Goal: Task Accomplishment & Management: Manage account settings

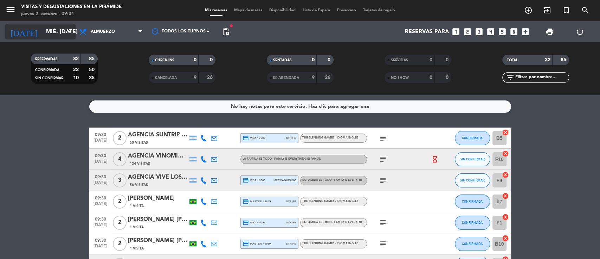
click at [48, 30] on input "mié. [DATE]" at bounding box center [80, 32] width 74 height 14
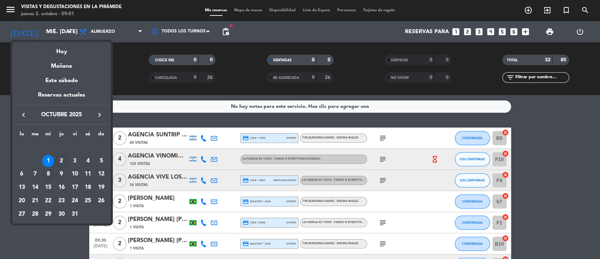
click at [48, 173] on div "8" at bounding box center [48, 174] width 12 height 12
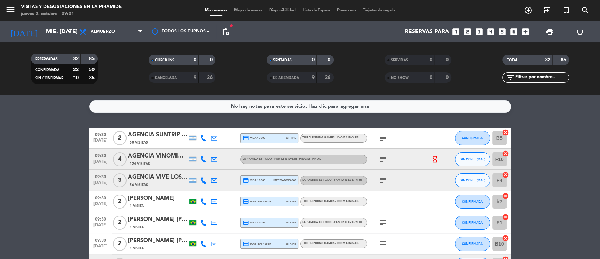
type input "mié. [DATE]"
click at [315, 10] on span "Lista de Espera" at bounding box center [316, 10] width 34 height 4
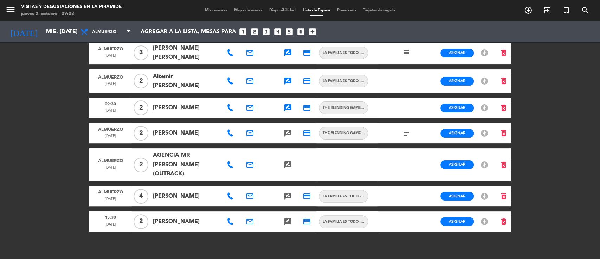
scroll to position [58, 0]
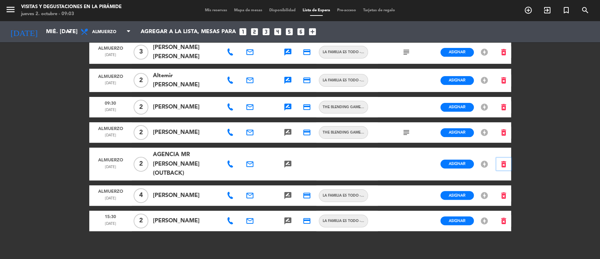
click at [506, 160] on icon "delete_forever" at bounding box center [504, 164] width 8 height 8
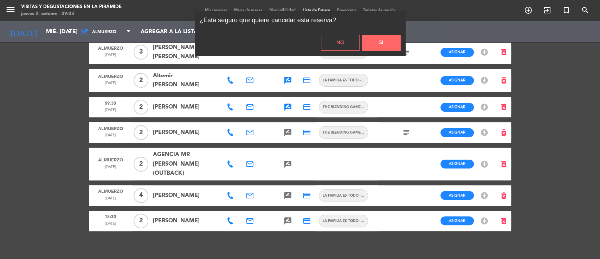
click at [371, 45] on button "Si" at bounding box center [381, 43] width 39 height 16
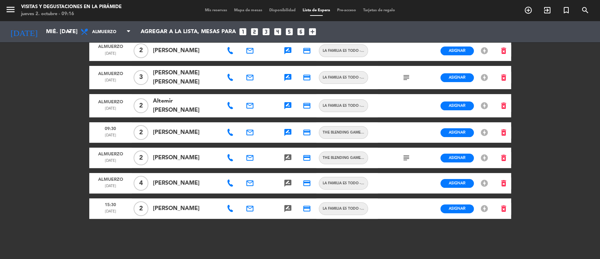
scroll to position [30, 0]
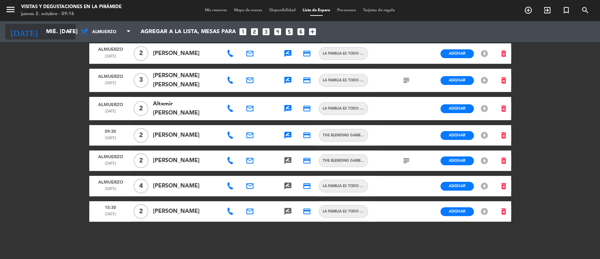
click at [48, 31] on input "mié. [DATE]" at bounding box center [80, 32] width 74 height 14
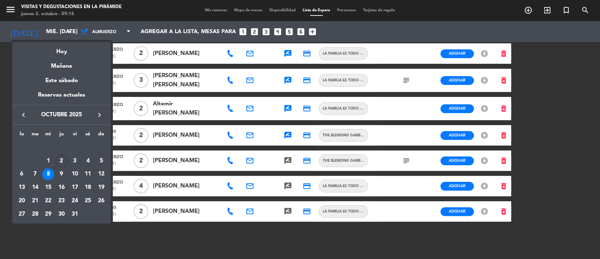
click at [53, 66] on div "Mañana" at bounding box center [61, 63] width 98 height 14
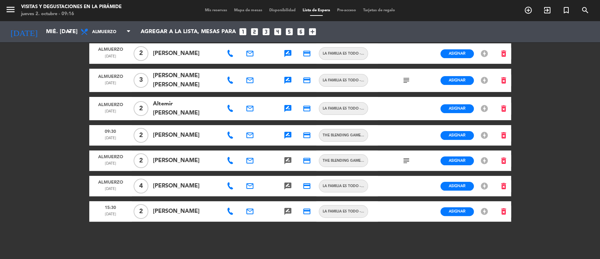
type input "vie. [DATE]"
click at [205, 11] on span "Mis reservas" at bounding box center [216, 10] width 29 height 4
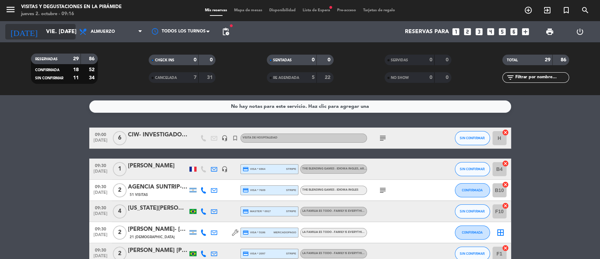
click at [57, 34] on input "vie. [DATE]" at bounding box center [80, 32] width 74 height 14
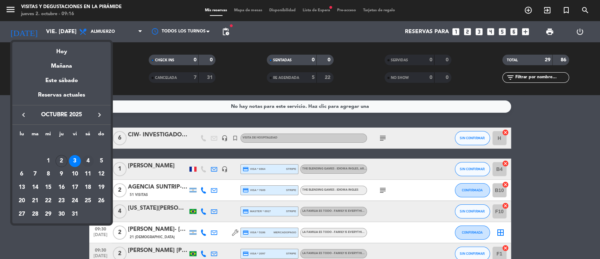
click at [86, 160] on div "4" at bounding box center [88, 161] width 12 height 12
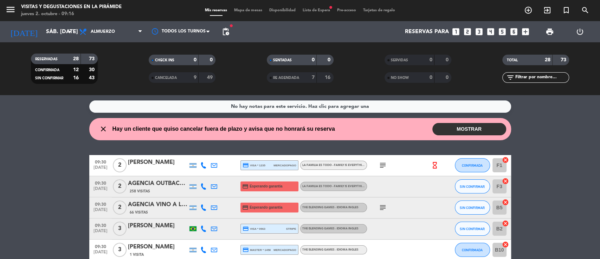
click at [439, 130] on button "MOSTRAR" at bounding box center [470, 129] width 74 height 12
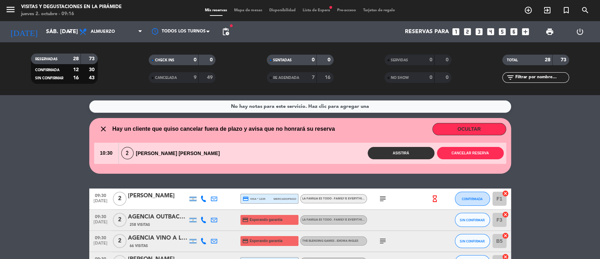
click at [439, 130] on button "OCULTAR" at bounding box center [470, 129] width 74 height 12
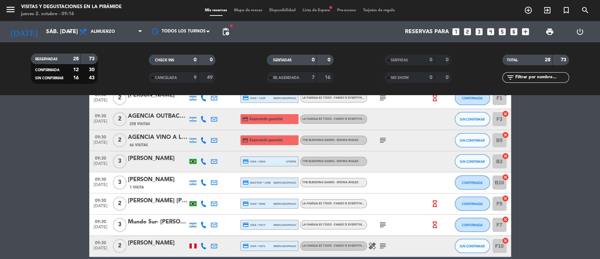
scroll to position [94, 0]
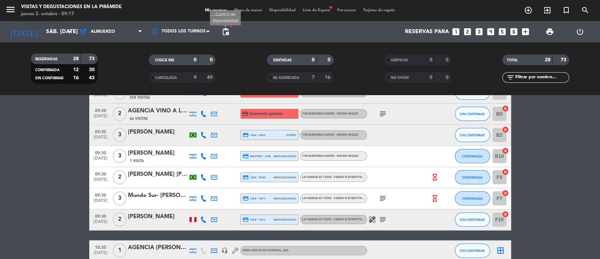
click at [224, 35] on span "pending_actions" at bounding box center [226, 31] width 8 height 8
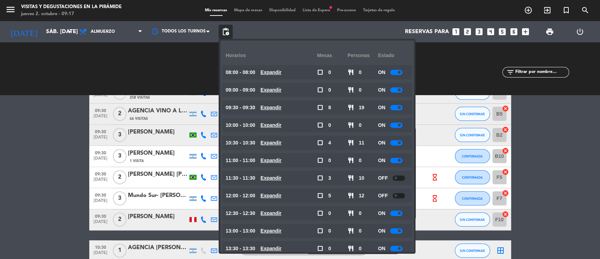
click at [398, 105] on div at bounding box center [396, 107] width 12 height 5
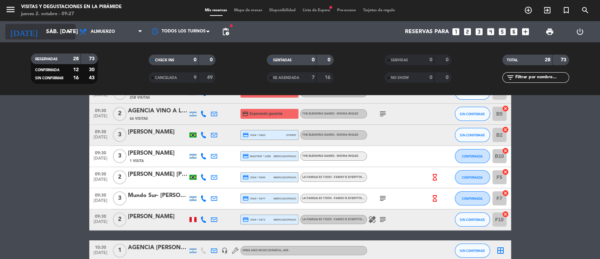
click at [56, 35] on input "sáb. [DATE]" at bounding box center [80, 32] width 74 height 14
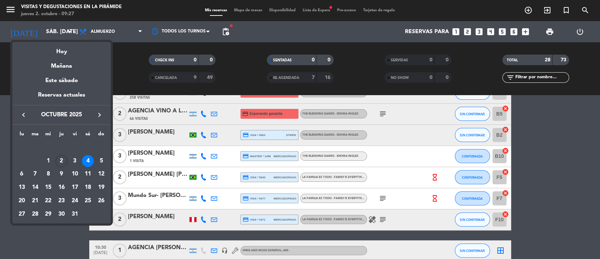
click at [96, 116] on icon "keyboard_arrow_right" at bounding box center [99, 114] width 8 height 8
drag, startPoint x: 92, startPoint y: 185, endPoint x: 90, endPoint y: 190, distance: 6.1
click at [92, 184] on div "22" at bounding box center [88, 187] width 12 height 12
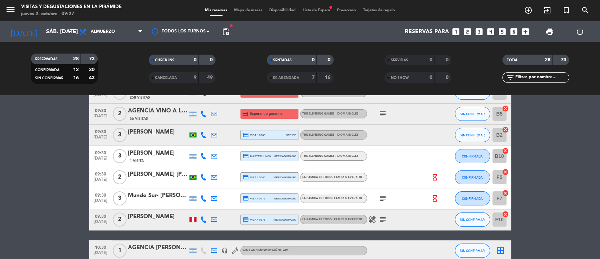
type input "sáb. [DATE]"
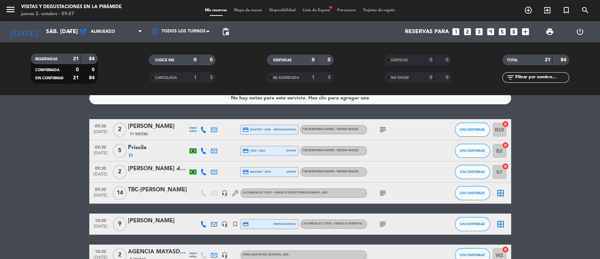
scroll to position [0, 0]
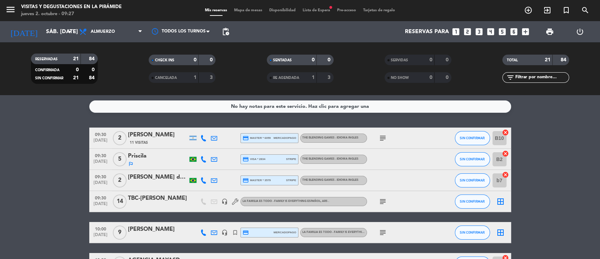
click at [315, 11] on span "Lista de Espera fiber_manual_record" at bounding box center [316, 10] width 34 height 4
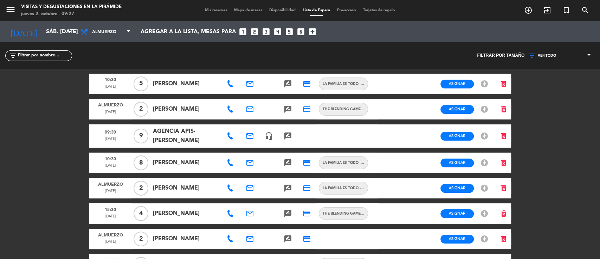
click at [553, 53] on span "VER TODO" at bounding box center [547, 55] width 18 height 4
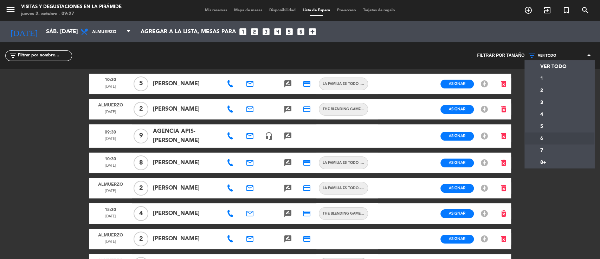
drag, startPoint x: 540, startPoint y: 135, endPoint x: 519, endPoint y: 133, distance: 21.2
click at [540, 136] on div "menu Visitas y degustaciones en La Pirámide jueves 2. octubre - 09:27 Mis reser…" at bounding box center [300, 129] width 600 height 259
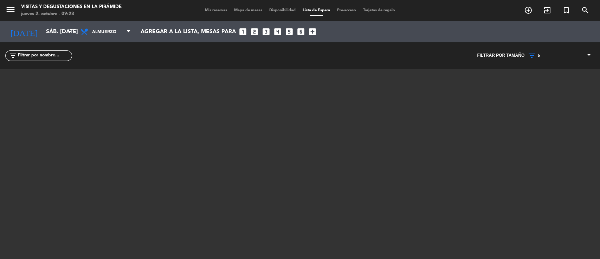
click at [543, 53] on span "6" at bounding box center [560, 55] width 70 height 9
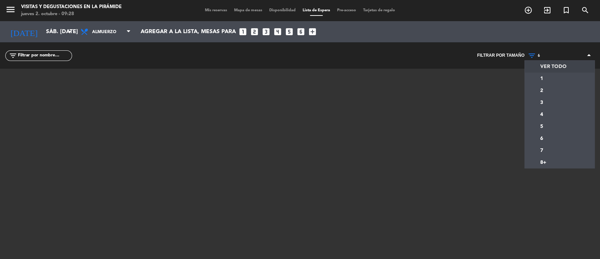
click at [541, 62] on div "VER TODO 1 2 3 4 5 6 7 8+ 6 VER TODO 1 2 3 4 5 6 7 8+" at bounding box center [560, 55] width 70 height 26
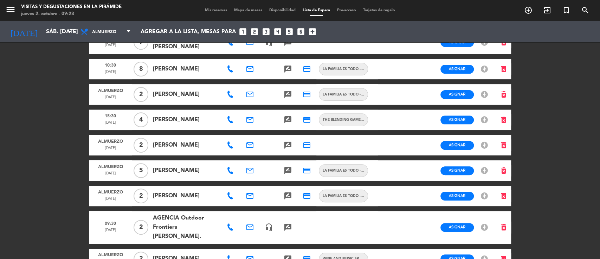
scroll to position [141, 0]
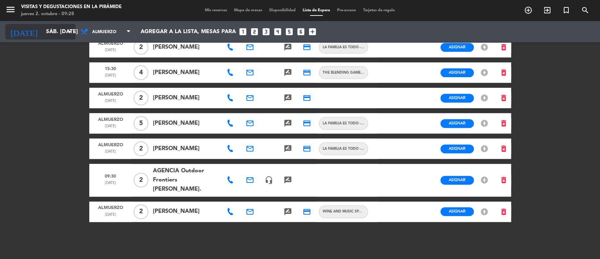
click at [43, 32] on input "sáb. [DATE]" at bounding box center [80, 32] width 74 height 14
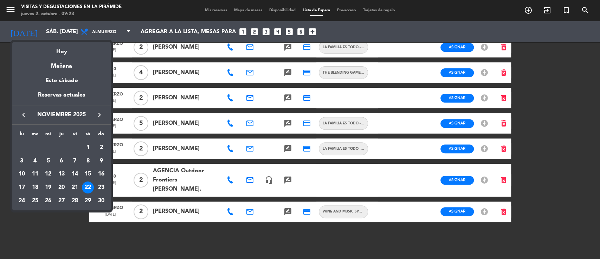
click at [132, 236] on div at bounding box center [300, 129] width 600 height 259
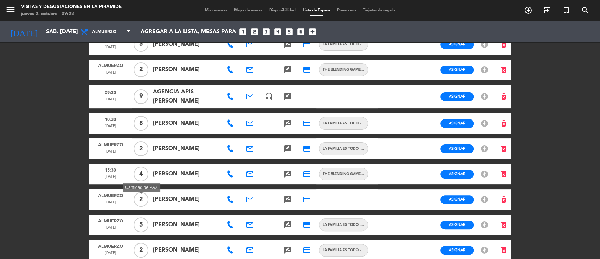
scroll to position [0, 0]
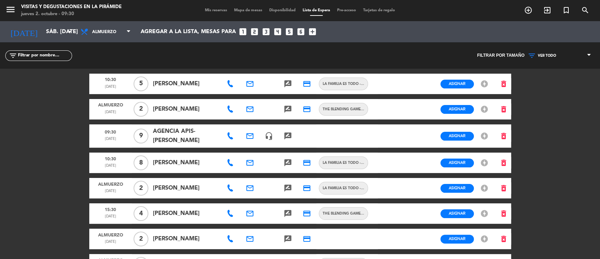
click at [207, 11] on span "Mis reservas" at bounding box center [216, 10] width 29 height 4
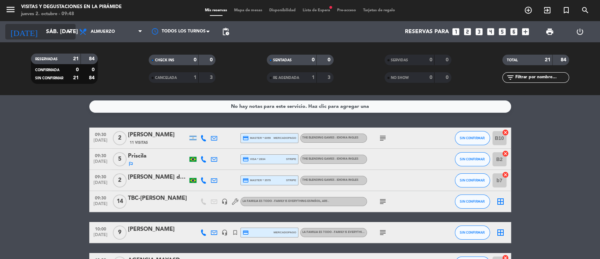
click at [62, 33] on input "sáb. [DATE]" at bounding box center [80, 32] width 74 height 14
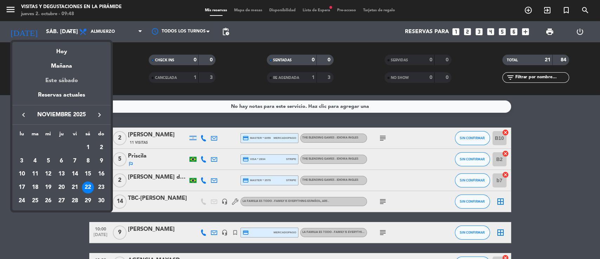
click at [62, 80] on div "Este sábado" at bounding box center [61, 81] width 98 height 20
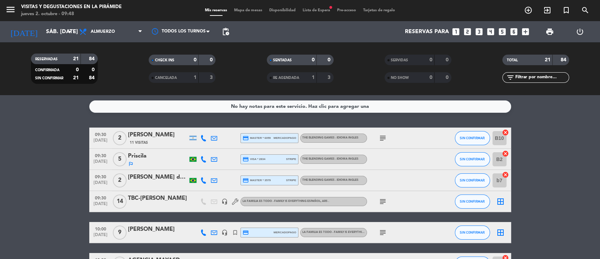
type input "sáb. [DATE]"
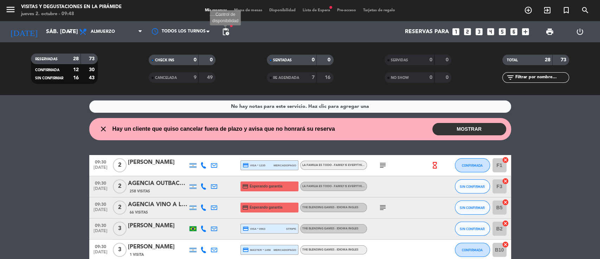
click at [222, 26] on span "pending_actions Control de disponibilidad" at bounding box center [226, 32] width 14 height 14
click at [226, 30] on span "pending_actions" at bounding box center [226, 31] width 8 height 8
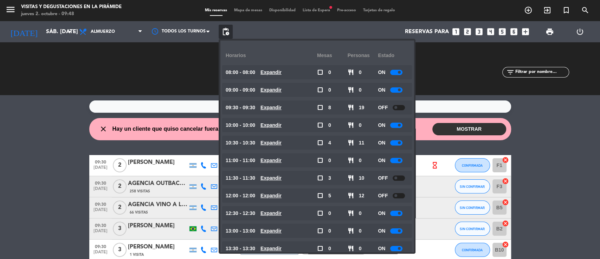
click at [402, 105] on div at bounding box center [399, 107] width 12 height 5
drag, startPoint x: 19, startPoint y: 138, endPoint x: 45, endPoint y: 101, distance: 46.0
click at [17, 139] on wont-attend-reservations "close Hay un cliente que quiso cancelar fuera de plazo y avisa que no honrará s…" at bounding box center [300, 129] width 600 height 22
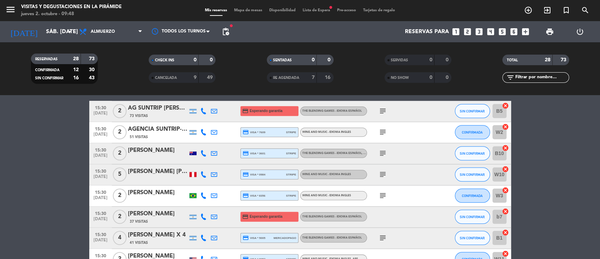
scroll to position [561, 0]
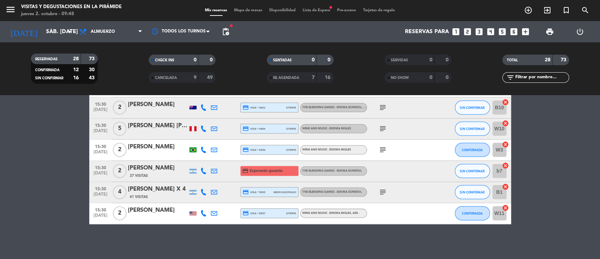
click at [315, 7] on div "menu Visitas y degustaciones en La Pirámide jueves 2. octubre - 09:48 Mis reser…" at bounding box center [300, 10] width 600 height 21
click at [313, 10] on span "Lista de Espera fiber_manual_record" at bounding box center [316, 10] width 34 height 4
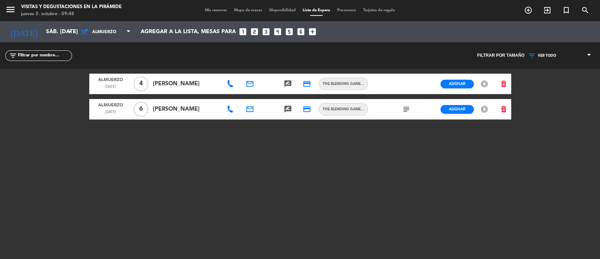
drag, startPoint x: 231, startPoint y: 83, endPoint x: 235, endPoint y: 83, distance: 4.6
click at [231, 83] on icon at bounding box center [230, 83] width 7 height 7
click at [253, 82] on icon "email" at bounding box center [250, 83] width 8 height 8
click at [342, 86] on span "The Blending Games - English Language" at bounding box center [343, 84] width 49 height 6
click at [406, 110] on icon "subject" at bounding box center [406, 109] width 8 height 8
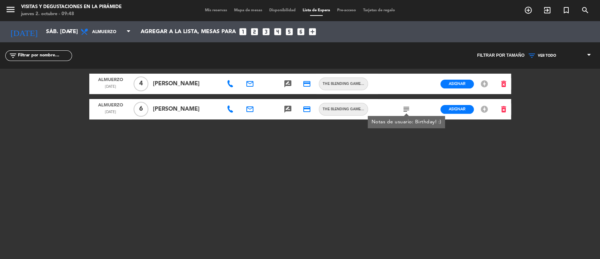
click at [389, 62] on div "Filtrar por tamaño VER TODO 1 2 3 4 5 6 7 8+ VER TODO VER TODO 1 2 3 4 5 6 7 8+" at bounding box center [450, 55] width 300 height 26
click at [232, 111] on icon at bounding box center [230, 109] width 7 height 7
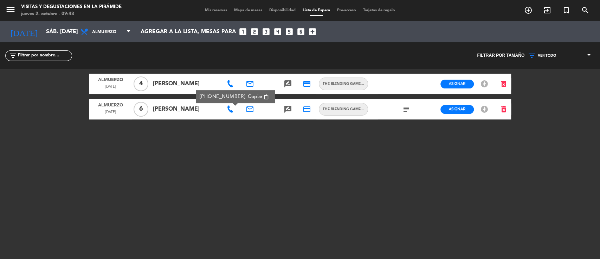
click at [218, 61] on div "filter_list" at bounding box center [150, 55] width 300 height 26
click at [214, 9] on span "Mis reservas" at bounding box center [216, 10] width 29 height 4
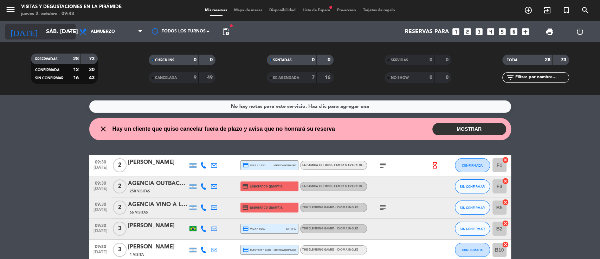
click at [44, 31] on input "sáb. [DATE]" at bounding box center [80, 32] width 74 height 14
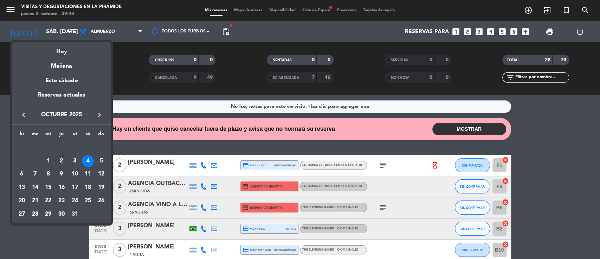
click at [98, 115] on icon "keyboard_arrow_right" at bounding box center [99, 114] width 8 height 8
click at [76, 159] on div "7" at bounding box center [75, 161] width 12 height 12
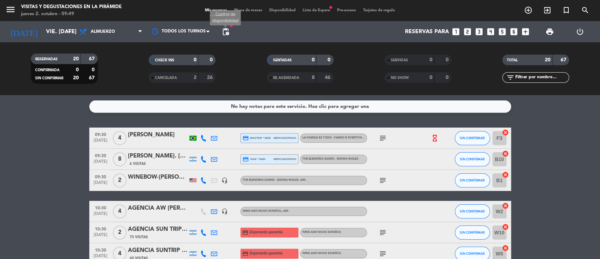
click at [225, 31] on span "pending_actions" at bounding box center [226, 31] width 8 height 8
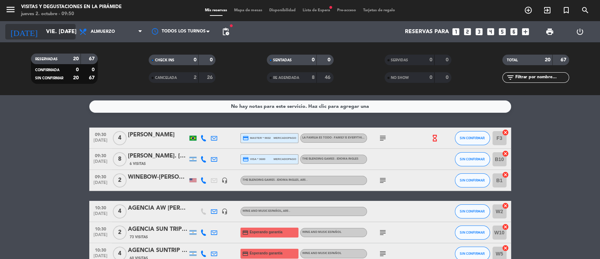
click at [54, 32] on input "vie. [DATE]" at bounding box center [80, 32] width 74 height 14
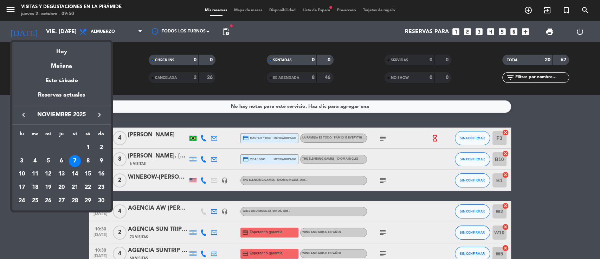
click at [24, 114] on icon "keyboard_arrow_left" at bounding box center [23, 114] width 8 height 8
click at [59, 187] on div "16" at bounding box center [62, 187] width 12 height 12
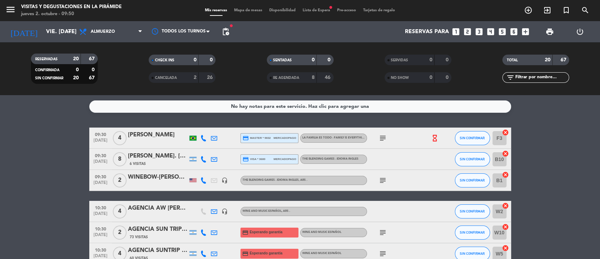
type input "[DEMOGRAPHIC_DATA] [DATE]"
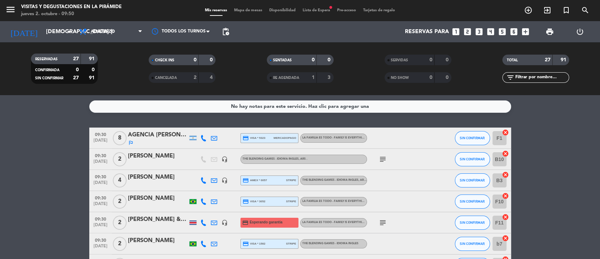
click at [150, 159] on div "[PERSON_NAME]" at bounding box center [158, 155] width 60 height 9
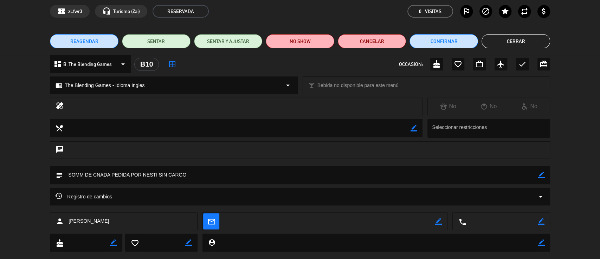
scroll to position [43, 0]
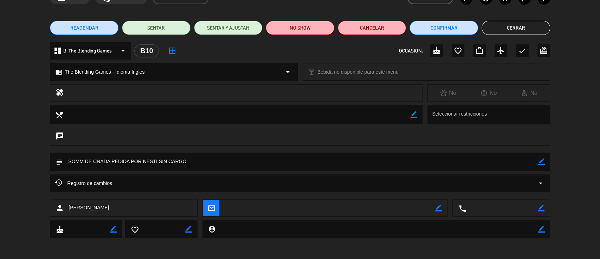
click at [540, 208] on icon "border_color" at bounding box center [541, 207] width 7 height 7
paste textarea "[PHONE_NUMBER]"
type textarea "[PHONE_NUMBER]"
click at [540, 208] on icon at bounding box center [541, 207] width 7 height 7
click at [543, 159] on icon "border_color" at bounding box center [541, 161] width 7 height 7
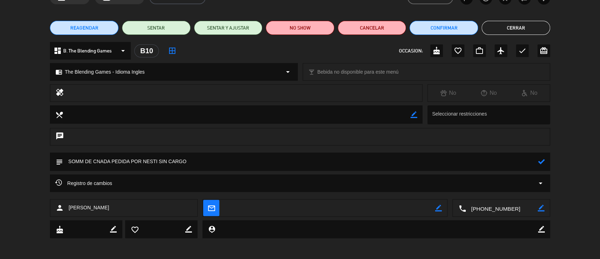
click at [517, 159] on textarea at bounding box center [301, 161] width 476 height 18
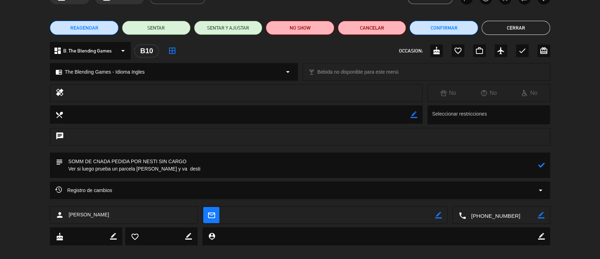
click at [543, 164] on icon at bounding box center [541, 164] width 7 height 7
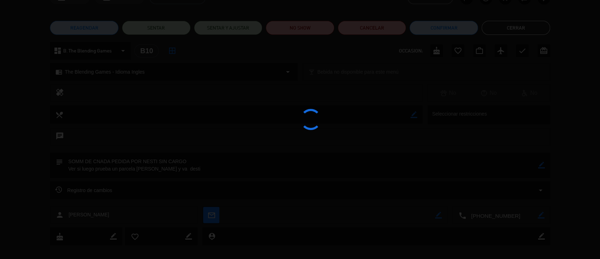
type textarea "SOMM DE CNADA PEDIDA POR NESTI SIN CARGO Ver si luego prueba un parcela [PERSON…"
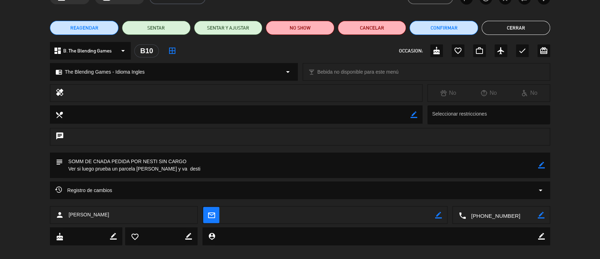
click at [501, 29] on button "Cerrar" at bounding box center [516, 28] width 69 height 14
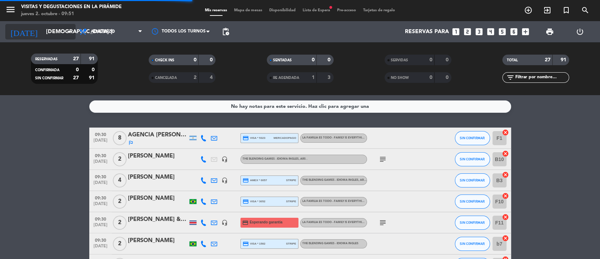
click at [43, 31] on input "[DEMOGRAPHIC_DATA] [DATE]" at bounding box center [80, 32] width 74 height 14
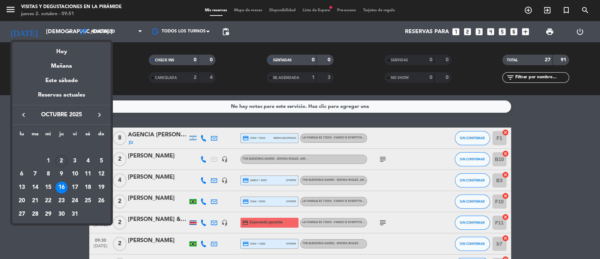
drag, startPoint x: 103, startPoint y: 115, endPoint x: 99, endPoint y: 117, distance: 3.9
click at [102, 115] on icon "keyboard_arrow_right" at bounding box center [99, 114] width 8 height 8
click at [77, 159] on div "7" at bounding box center [75, 161] width 12 height 12
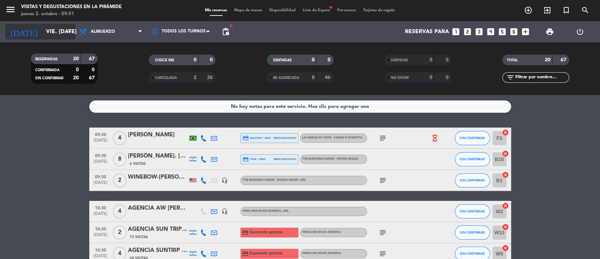
click at [59, 33] on input "vie. [DATE]" at bounding box center [80, 32] width 74 height 14
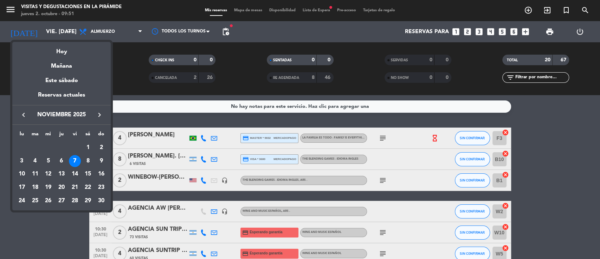
click at [23, 114] on icon "keyboard_arrow_left" at bounding box center [23, 114] width 8 height 8
click at [36, 173] on div "7" at bounding box center [35, 174] width 12 height 12
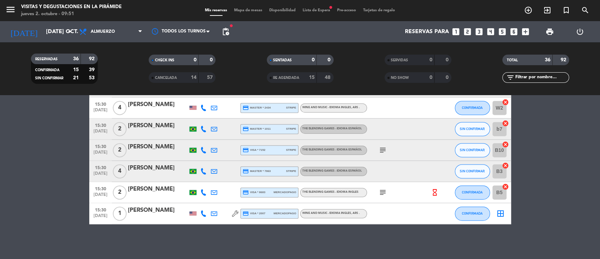
scroll to position [723, 0]
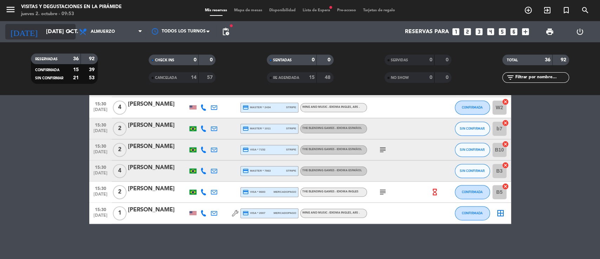
click at [64, 33] on input "[DATE] oct." at bounding box center [80, 32] width 74 height 14
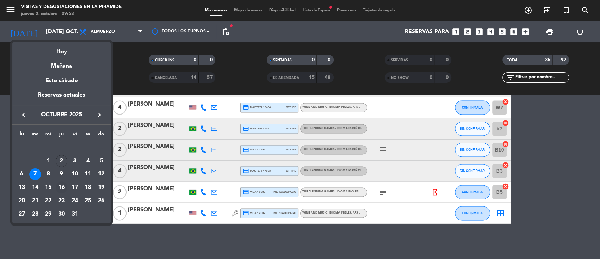
click at [63, 190] on div "16" at bounding box center [62, 187] width 12 height 12
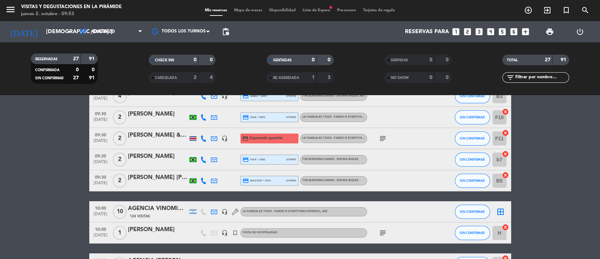
scroll to position [17, 0]
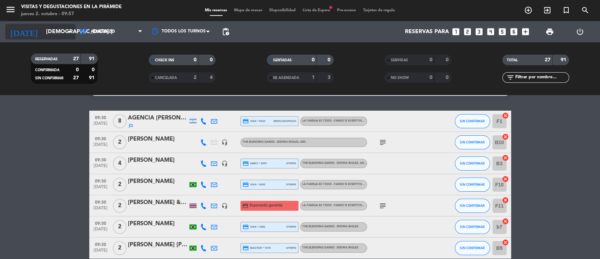
click at [49, 36] on input "[DEMOGRAPHIC_DATA] [DATE]" at bounding box center [80, 32] width 74 height 14
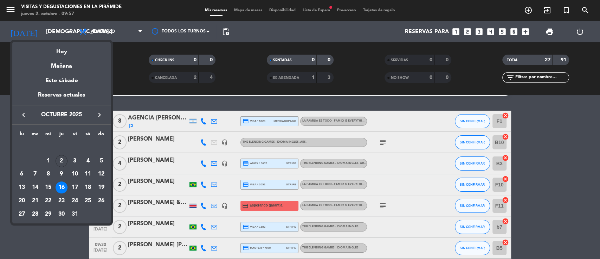
click at [40, 200] on div "21" at bounding box center [35, 200] width 12 height 12
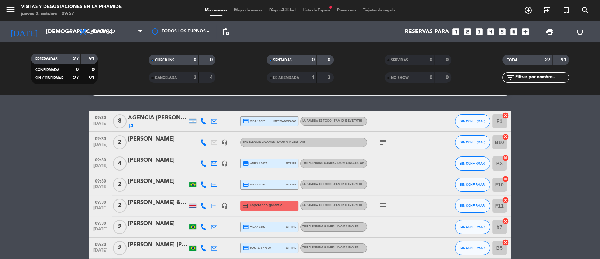
type input "[DATE] oct."
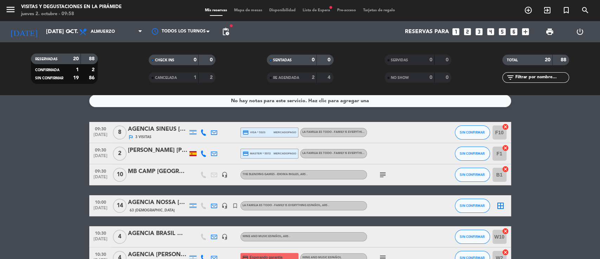
scroll to position [0, 0]
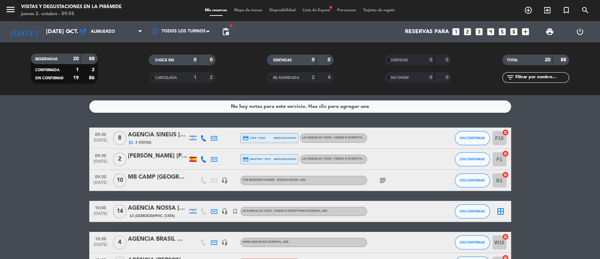
click at [464, 32] on icon "looks_two" at bounding box center [467, 31] width 9 height 9
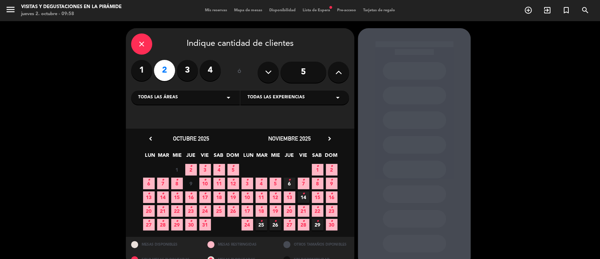
click at [162, 212] on icon "•" at bounding box center [163, 207] width 2 height 11
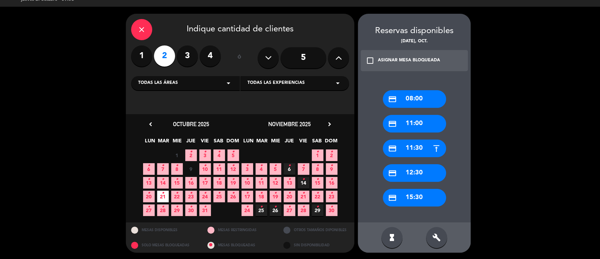
click at [439, 231] on div "build" at bounding box center [436, 237] width 21 height 21
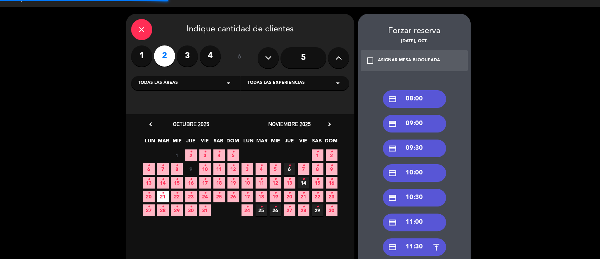
click at [409, 146] on div "credit_card 09:30" at bounding box center [414, 148] width 63 height 18
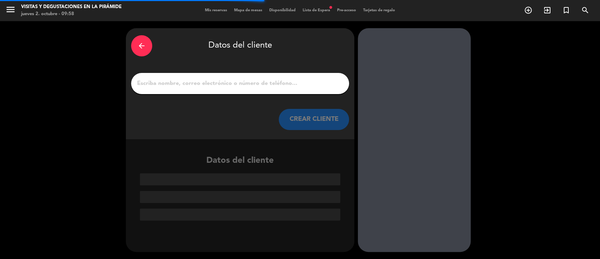
click at [207, 82] on input "1" at bounding box center [240, 83] width 208 height 10
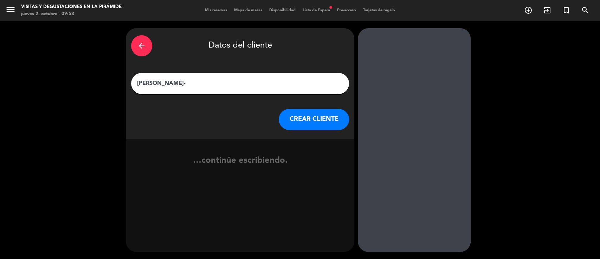
paste input "[PERSON_NAME] [PERSON_NAME] [PERSON_NAME]"
drag, startPoint x: 255, startPoint y: 84, endPoint x: 348, endPoint y: 78, distance: 93.4
click at [347, 79] on div "[PERSON_NAME] [PERSON_NAME] [PERSON_NAME] [PERSON_NAME]" at bounding box center [240, 83] width 218 height 21
type input "[PERSON_NAME]- [PERSON_NAME]"
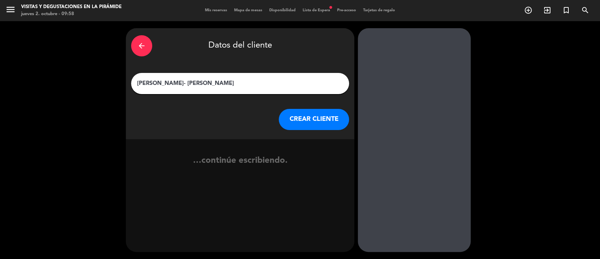
scroll to position [0, 0]
click at [305, 122] on button "CREAR CLIENTE" at bounding box center [314, 119] width 70 height 21
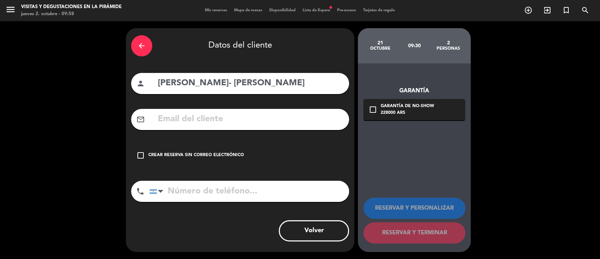
click at [217, 119] on input "text" at bounding box center [250, 119] width 187 height 14
paste input "[PERSON_NAME] <[EMAIL_ADDRESS][DOMAIN_NAME]>"
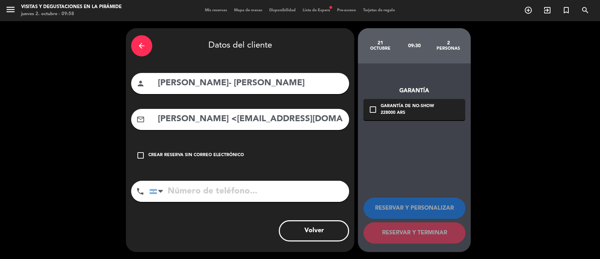
drag, startPoint x: 236, startPoint y: 120, endPoint x: 3, endPoint y: 114, distance: 233.6
click at [3, 114] on div "arrow_back Datos del cliente person [PERSON_NAME]- [PERSON_NAME] mail_outline […" at bounding box center [300, 139] width 600 height 237
click at [278, 122] on input "[EMAIL_ADDRESS][DOMAIN_NAME]>" at bounding box center [250, 119] width 187 height 14
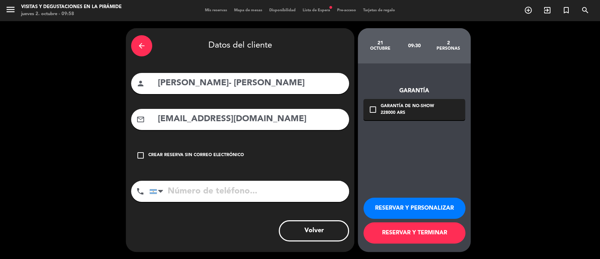
type input "[EMAIL_ADDRESS][DOMAIN_NAME]"
drag, startPoint x: 377, startPoint y: 202, endPoint x: 361, endPoint y: 196, distance: 17.9
click at [377, 202] on button "RESERVAR Y PERSONALIZAR" at bounding box center [415, 207] width 102 height 21
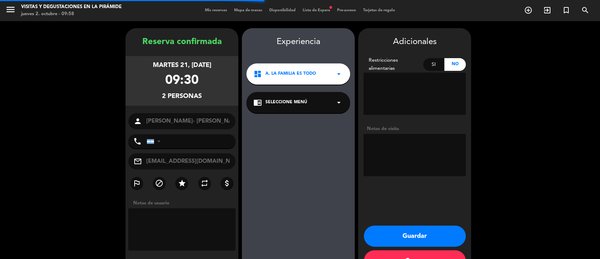
scroll to position [23, 0]
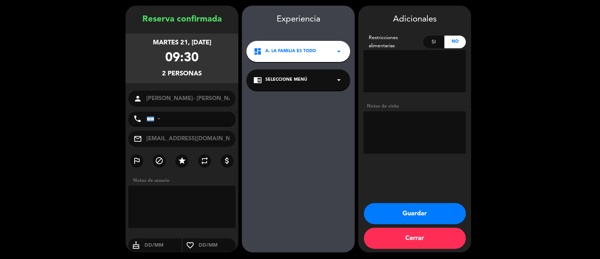
click at [283, 75] on div "chrome_reader_mode Seleccione Menú arrow_drop_down" at bounding box center [299, 79] width 104 height 21
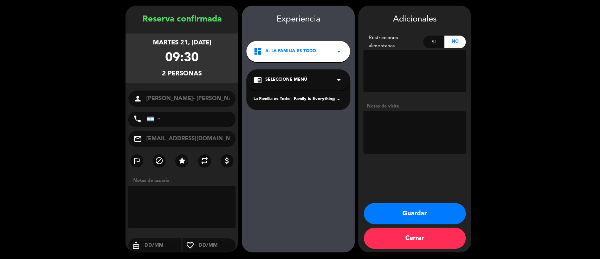
click at [287, 97] on div "La Familia es Todo - Family is Everything Español" at bounding box center [299, 99] width 90 height 7
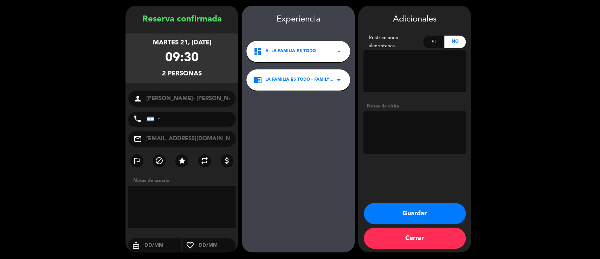
click at [368, 206] on button "Guardar" at bounding box center [415, 213] width 102 height 21
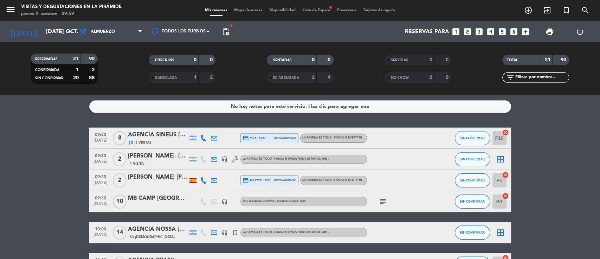
click at [163, 159] on div "[PERSON_NAME]- [PERSON_NAME]" at bounding box center [158, 155] width 60 height 9
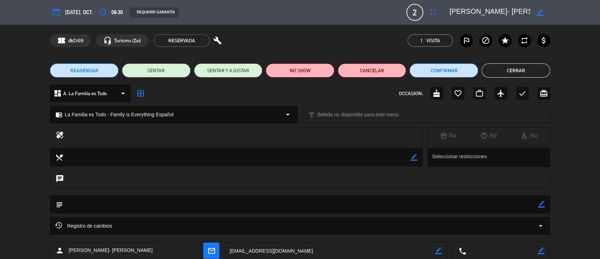
click at [171, 10] on div "REQUERIR GARANTÍA" at bounding box center [154, 12] width 49 height 11
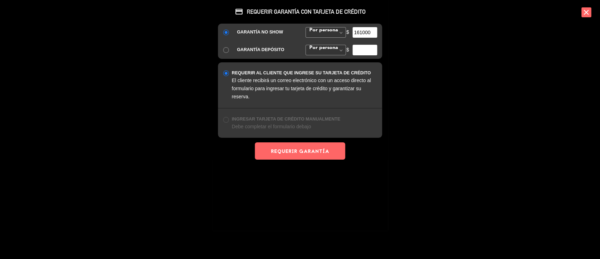
click at [361, 30] on input "161000" at bounding box center [365, 32] width 25 height 11
type input "155000"
click at [315, 147] on button "REQUERIR GARANTÍA" at bounding box center [300, 150] width 90 height 17
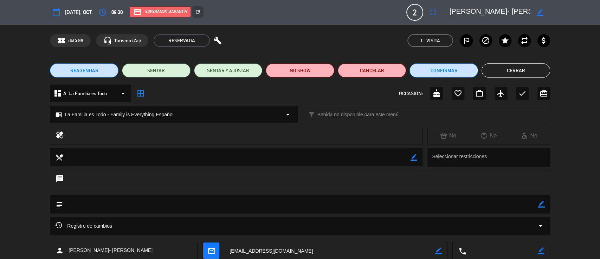
click at [491, 71] on button "Cerrar" at bounding box center [516, 70] width 69 height 14
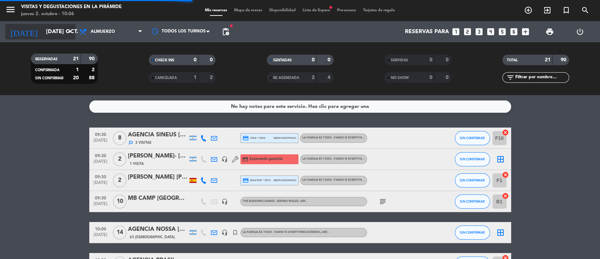
click at [60, 27] on input "[DATE] oct." at bounding box center [80, 32] width 74 height 14
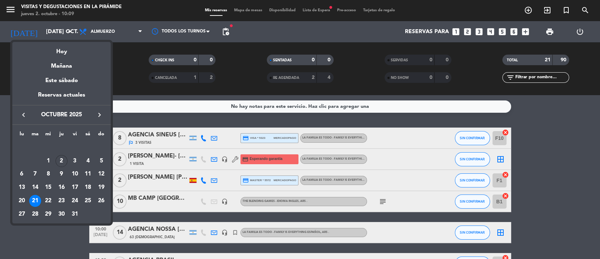
click at [43, 27] on div at bounding box center [300, 129] width 600 height 259
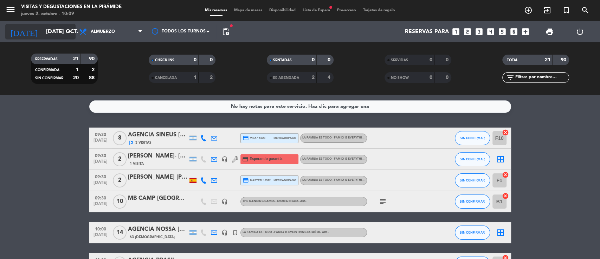
click at [45, 27] on input "[DATE] oct." at bounding box center [80, 32] width 74 height 14
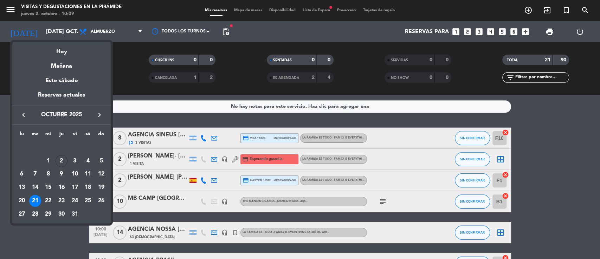
drag, startPoint x: 23, startPoint y: 116, endPoint x: 39, endPoint y: 120, distance: 16.6
click at [23, 116] on icon "keyboard_arrow_left" at bounding box center [23, 114] width 8 height 8
click at [101, 113] on icon "keyboard_arrow_right" at bounding box center [99, 114] width 8 height 8
click at [74, 173] on div "10" at bounding box center [75, 174] width 12 height 12
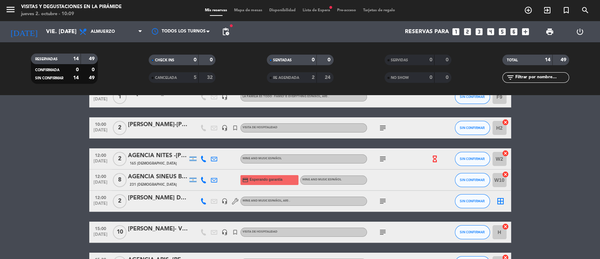
scroll to position [94, 0]
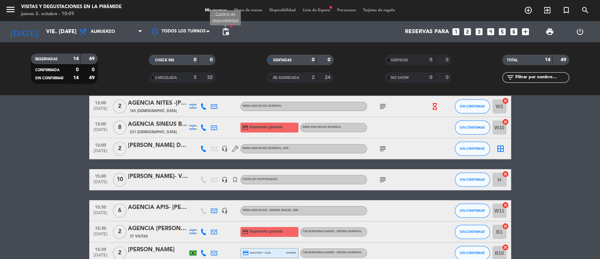
drag, startPoint x: 226, startPoint y: 31, endPoint x: 231, endPoint y: 34, distance: 5.8
click at [225, 31] on span "pending_actions" at bounding box center [226, 31] width 8 height 8
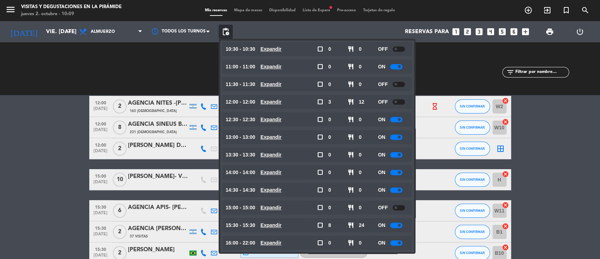
drag, startPoint x: 398, startPoint y: 227, endPoint x: 433, endPoint y: 228, distance: 34.5
click at [400, 227] on div at bounding box center [396, 224] width 12 height 5
click at [574, 180] on bookings-row "09:30 [DATE] 1 no [PERSON_NAME] rvas hasta las 12hs por posible evento dia ante…" at bounding box center [300, 201] width 600 height 335
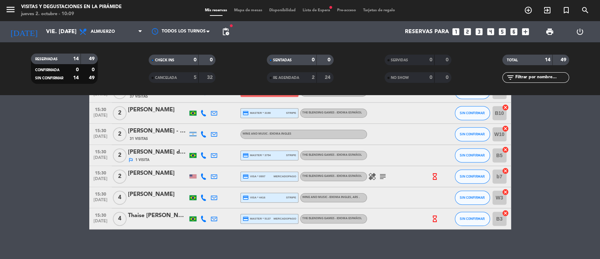
scroll to position [239, 0]
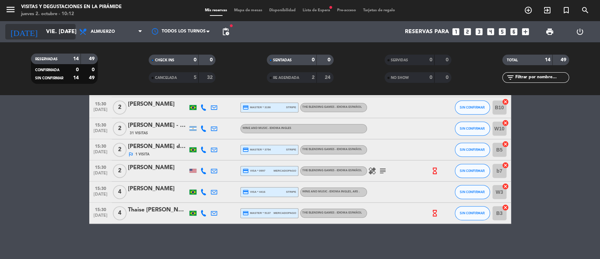
click at [48, 32] on input "vie. [DATE]" at bounding box center [80, 32] width 74 height 14
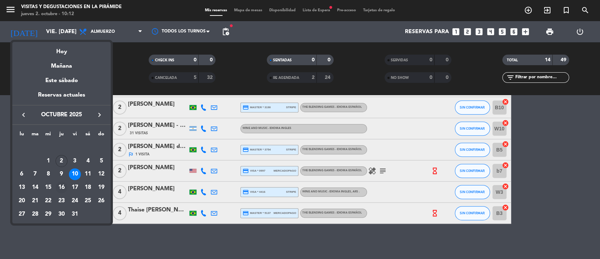
click at [58, 188] on div "16" at bounding box center [62, 187] width 12 height 12
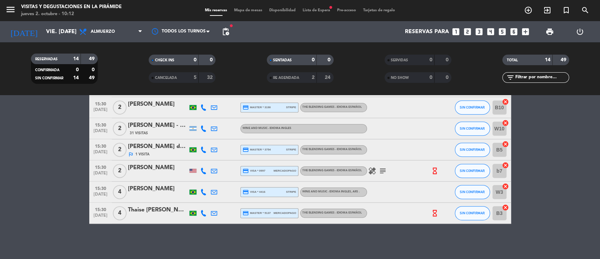
type input "[DEMOGRAPHIC_DATA] [DATE]"
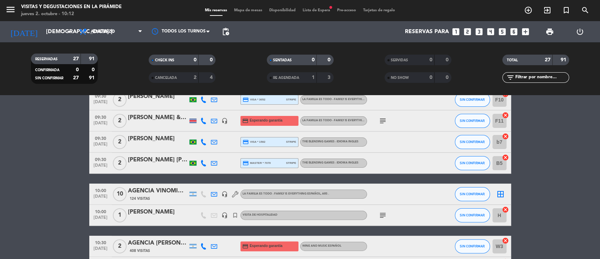
scroll to position [145, 0]
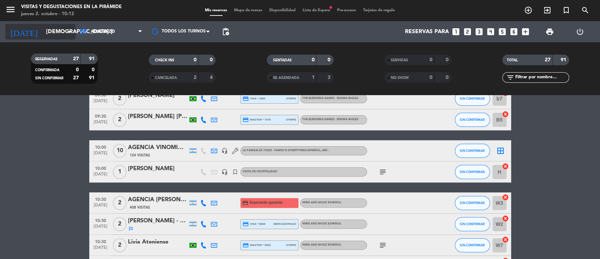
click at [43, 34] on input "[DEMOGRAPHIC_DATA] [DATE]" at bounding box center [80, 32] width 74 height 14
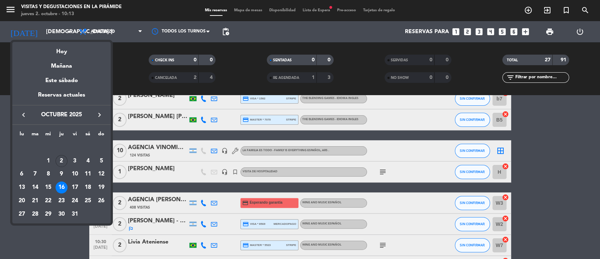
drag, startPoint x: 584, startPoint y: 9, endPoint x: 579, endPoint y: 11, distance: 5.6
click at [583, 9] on div at bounding box center [300, 129] width 600 height 259
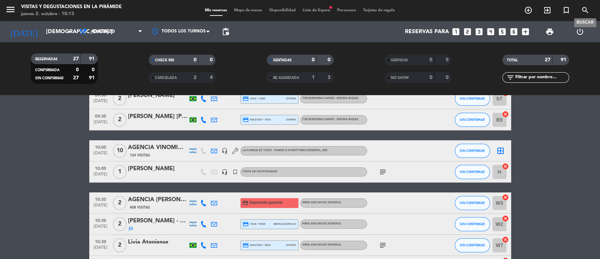
click at [583, 10] on icon "search" at bounding box center [585, 10] width 8 height 8
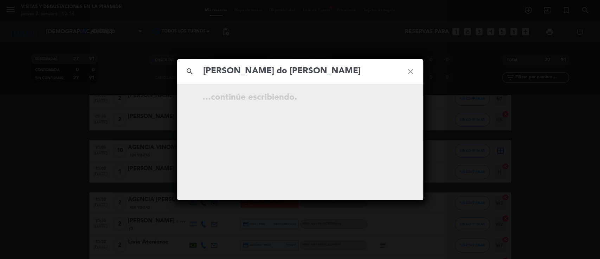
type input "[PERSON_NAME] do [PERSON_NAME]"
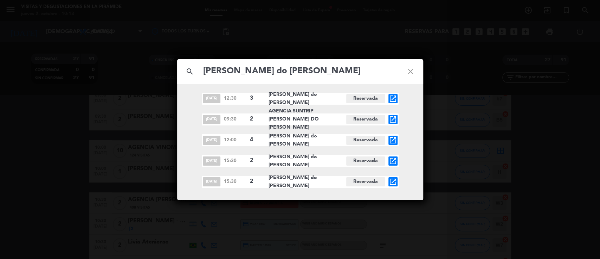
click at [394, 140] on icon "open_in_new" at bounding box center [393, 140] width 8 height 8
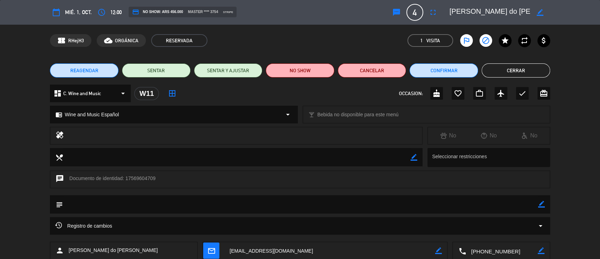
click at [500, 70] on button "Cerrar" at bounding box center [516, 70] width 69 height 14
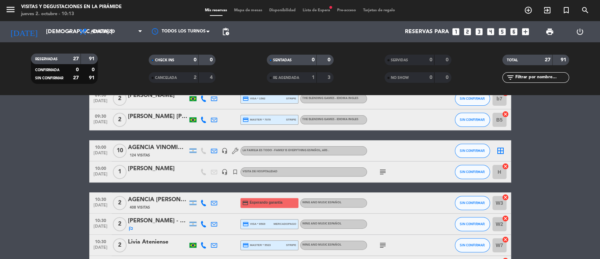
scroll to position [98, 0]
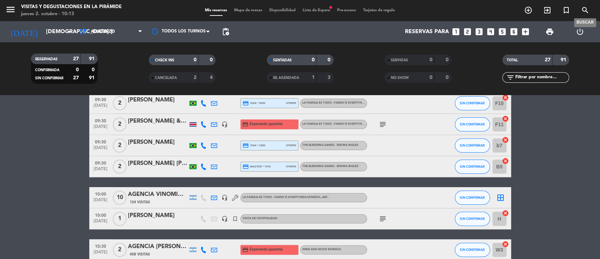
click at [583, 9] on icon "search" at bounding box center [585, 10] width 8 height 8
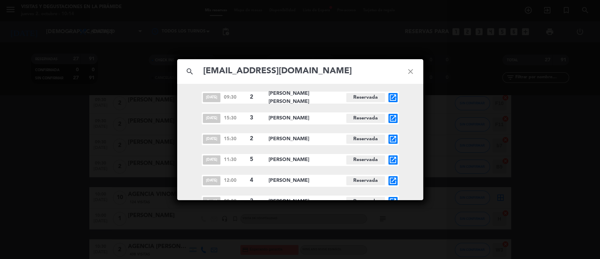
scroll to position [0, 0]
drag, startPoint x: 321, startPoint y: 70, endPoint x: 204, endPoint y: 65, distance: 117.2
click at [204, 65] on input "[EMAIL_ADDRESS][DOMAIN_NAME]" at bounding box center [301, 71] width 196 height 14
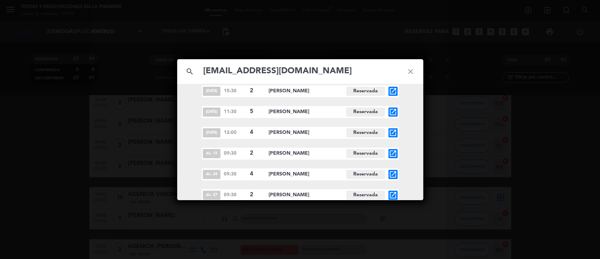
scroll to position [50, 0]
drag, startPoint x: 320, startPoint y: 69, endPoint x: 260, endPoint y: 63, distance: 60.4
click at [260, 63] on div "search [EMAIL_ADDRESS][DOMAIN_NAME] close" at bounding box center [300, 71] width 246 height 25
click at [264, 78] on input "[EMAIL_ADDRESS][DOMAIN_NAME]" at bounding box center [301, 71] width 196 height 14
click at [263, 74] on input "[EMAIL_ADDRESS][DOMAIN_NAME]" at bounding box center [301, 71] width 196 height 14
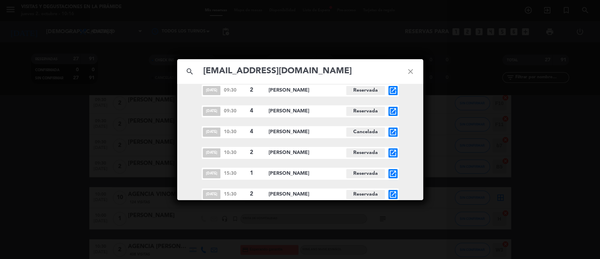
type input "[EMAIL_ADDRESS][DOMAIN_NAME]"
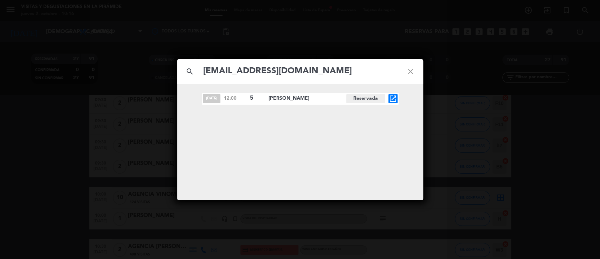
scroll to position [0, 0]
click at [308, 71] on input "[EMAIL_ADDRESS][DOMAIN_NAME]" at bounding box center [301, 71] width 196 height 14
drag, startPoint x: 310, startPoint y: 70, endPoint x: 180, endPoint y: 69, distance: 130.1
click at [180, 69] on div "search [EMAIL_ADDRESS][DOMAIN_NAME] close" at bounding box center [300, 71] width 246 height 25
click at [411, 72] on icon "close" at bounding box center [410, 71] width 25 height 25
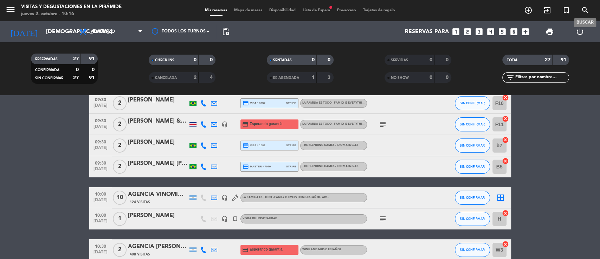
click at [581, 10] on icon "search" at bounding box center [585, 10] width 8 height 8
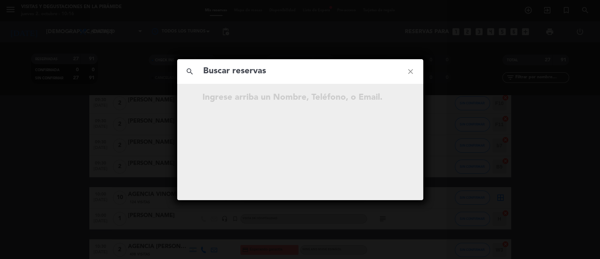
click at [208, 69] on input "text" at bounding box center [301, 71] width 196 height 14
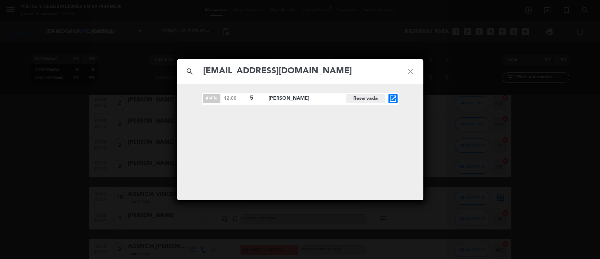
type input "[EMAIL_ADDRESS][DOMAIN_NAME]"
click at [409, 70] on icon "close" at bounding box center [410, 71] width 25 height 25
click at [410, 70] on icon "close" at bounding box center [410, 71] width 25 height 25
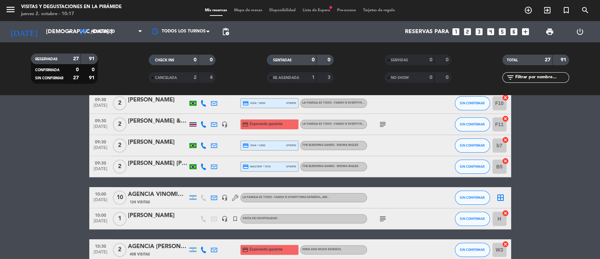
click at [585, 1] on div "menu Visitas y degustaciones en La Pirámide jueves 2. octubre - 10:17 Mis reser…" at bounding box center [300, 10] width 600 height 21
click at [584, 8] on icon "search" at bounding box center [585, 10] width 8 height 8
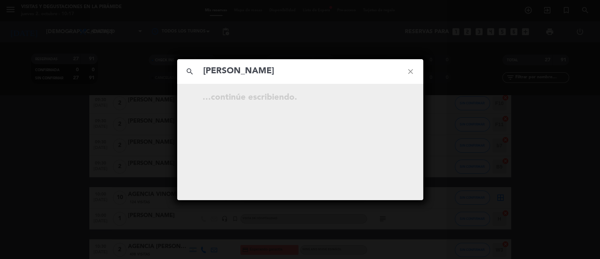
type input "[PERSON_NAME]"
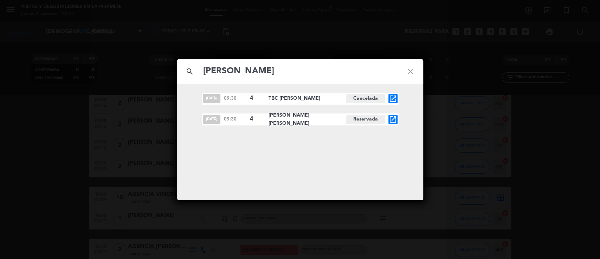
drag, startPoint x: 289, startPoint y: 71, endPoint x: 190, endPoint y: 70, distance: 99.2
click at [189, 70] on div "search [PERSON_NAME] close" at bounding box center [300, 71] width 246 height 25
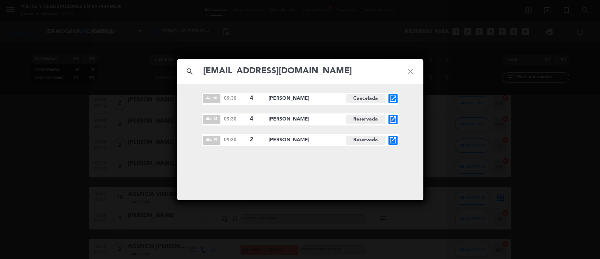
type input "[EMAIL_ADDRESS][DOMAIN_NAME]"
drag, startPoint x: 409, startPoint y: 70, endPoint x: 411, endPoint y: 74, distance: 4.2
click at [409, 70] on icon "close" at bounding box center [410, 71] width 25 height 25
click at [411, 74] on icon "close" at bounding box center [410, 71] width 25 height 25
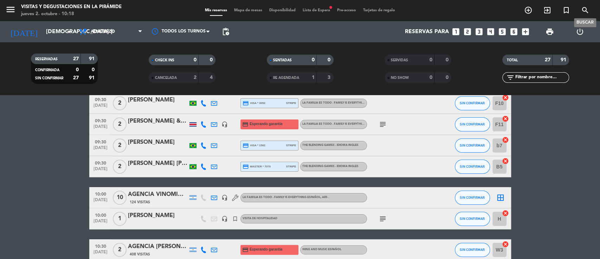
click at [587, 8] on icon "search" at bounding box center [585, 10] width 8 height 8
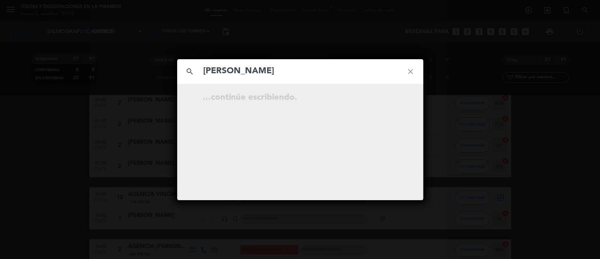
type input "[PERSON_NAME]"
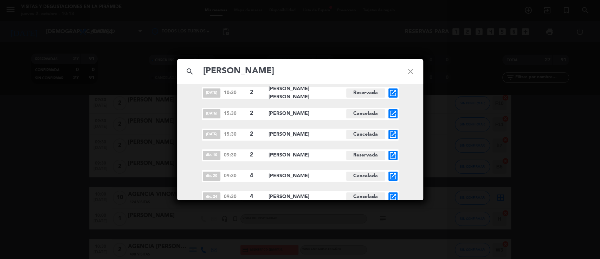
scroll to position [50, 0]
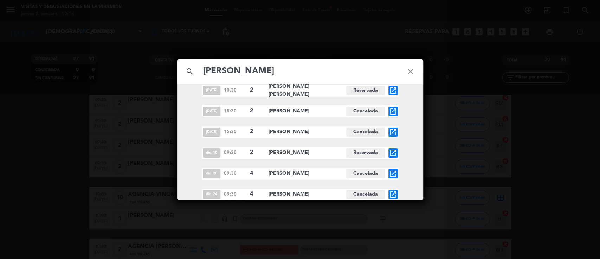
click at [391, 153] on icon "open_in_new" at bounding box center [393, 152] width 8 height 8
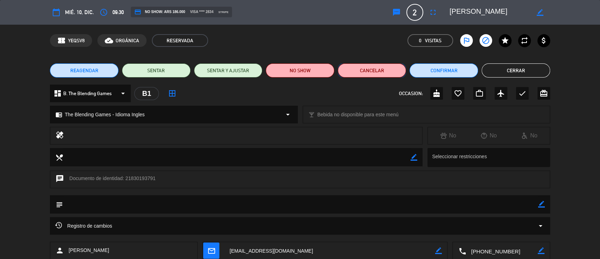
click at [369, 73] on button "Cancelar" at bounding box center [372, 70] width 69 height 14
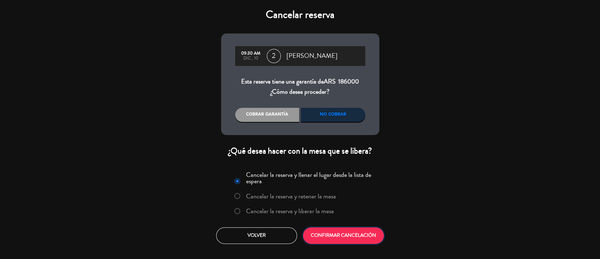
click at [349, 236] on button "CONFIRMAR CANCELACIÓN" at bounding box center [343, 235] width 81 height 17
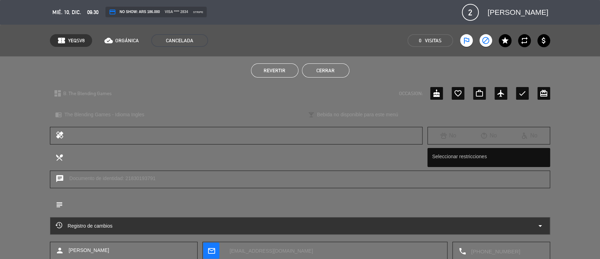
click at [335, 69] on button "Cerrar" at bounding box center [325, 70] width 47 height 14
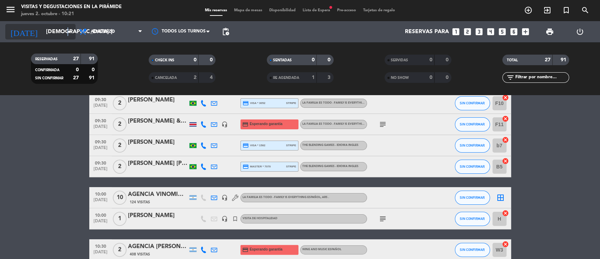
click at [68, 30] on icon "arrow_drop_down" at bounding box center [69, 31] width 8 height 8
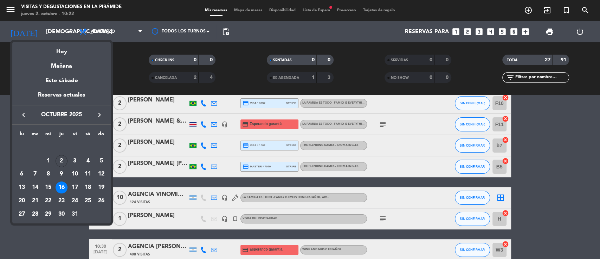
click at [64, 83] on div "Este sábado" at bounding box center [61, 81] width 98 height 20
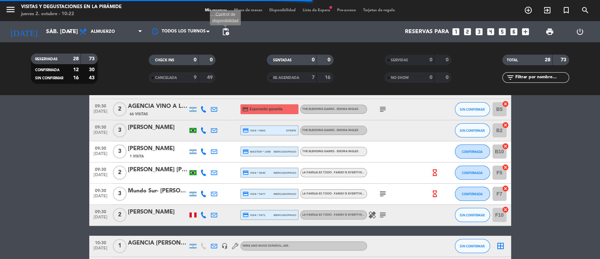
scroll to position [125, 0]
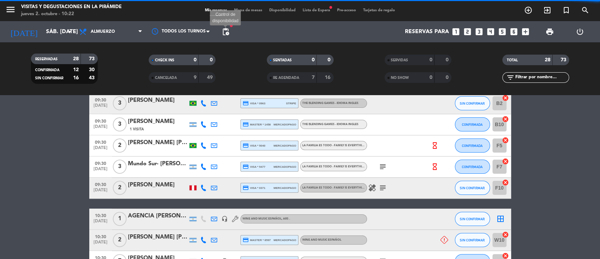
click at [228, 34] on span "pending_actions" at bounding box center [226, 31] width 8 height 8
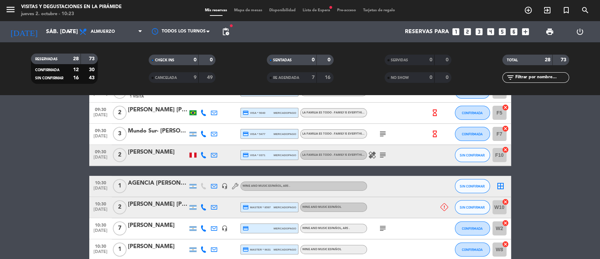
scroll to position [172, 0]
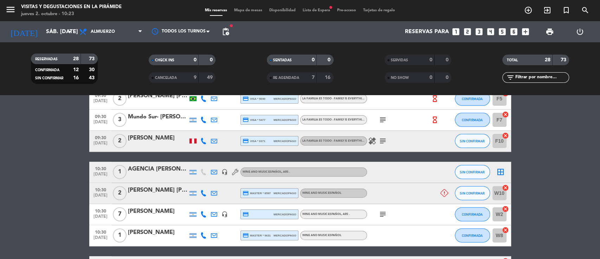
click at [204, 194] on icon at bounding box center [203, 193] width 6 height 6
click at [199, 179] on span "Copiar" at bounding box center [198, 181] width 15 height 7
click at [215, 191] on icon at bounding box center [214, 193] width 6 height 6
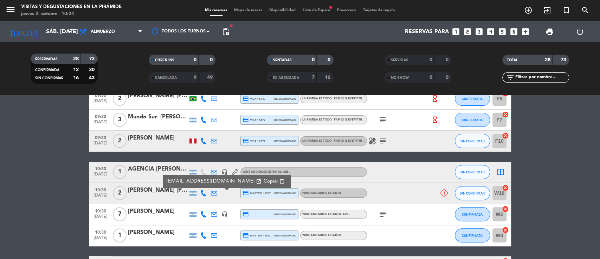
click at [383, 215] on icon "subject" at bounding box center [383, 214] width 8 height 8
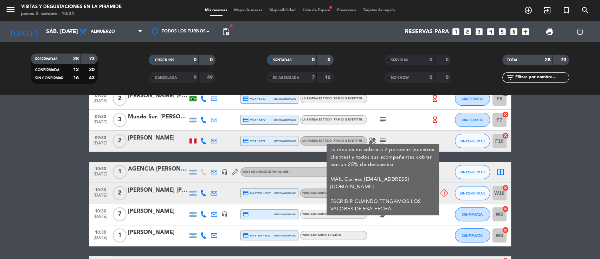
click at [204, 215] on icon at bounding box center [203, 214] width 6 height 6
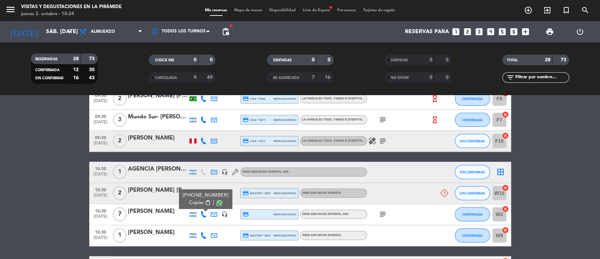
click at [213, 212] on icon at bounding box center [214, 214] width 6 height 6
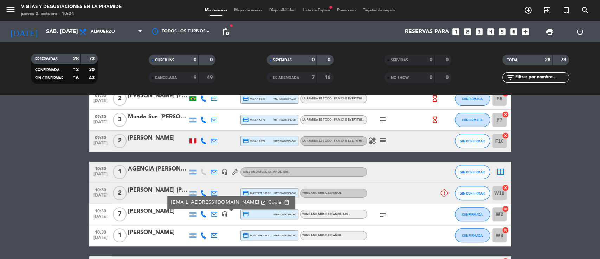
click at [204, 214] on icon at bounding box center [203, 214] width 6 height 6
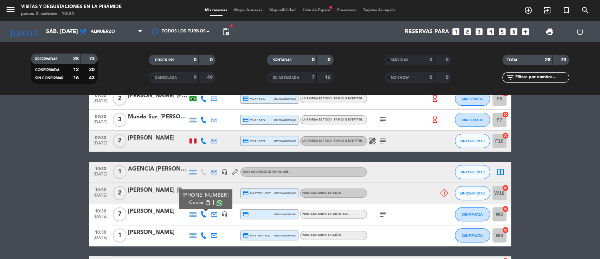
drag, startPoint x: 200, startPoint y: 202, endPoint x: 195, endPoint y: 152, distance: 49.5
click at [200, 201] on span "Copiar" at bounding box center [196, 202] width 15 height 7
click at [59, 34] on input "sáb. [DATE]" at bounding box center [80, 32] width 74 height 14
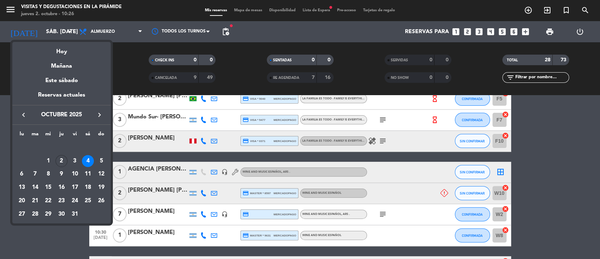
click at [34, 173] on div "7" at bounding box center [35, 174] width 12 height 12
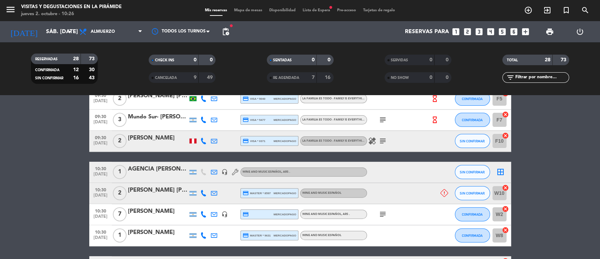
type input "[DATE] oct."
click at [308, 10] on span "Lista de Espera fiber_manual_record" at bounding box center [316, 10] width 34 height 4
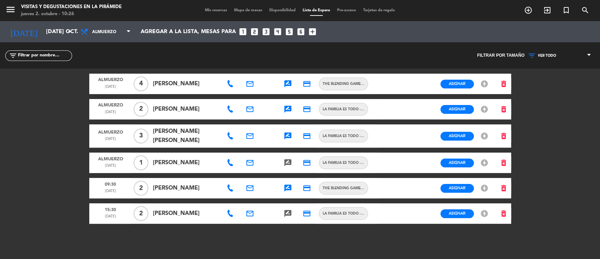
click at [234, 210] on icon at bounding box center [230, 213] width 7 height 7
click at [250, 209] on icon "email" at bounding box center [250, 213] width 8 height 8
click at [504, 158] on icon "delete_forever" at bounding box center [504, 162] width 8 height 8
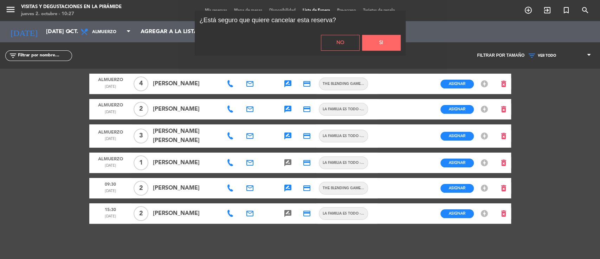
click at [388, 41] on button "Si" at bounding box center [381, 43] width 39 height 16
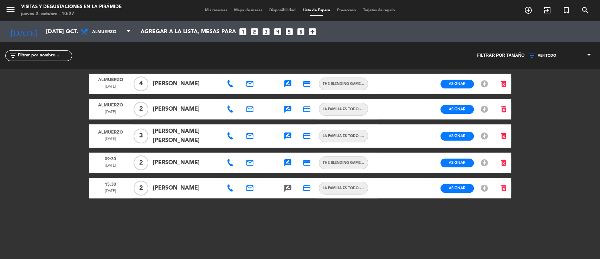
click at [232, 184] on icon at bounding box center [230, 187] width 7 height 7
click at [248, 185] on icon "email" at bounding box center [250, 188] width 8 height 8
click at [299, 171] on span "Copiar" at bounding box center [306, 171] width 15 height 7
click at [584, 9] on icon "search" at bounding box center [585, 10] width 8 height 8
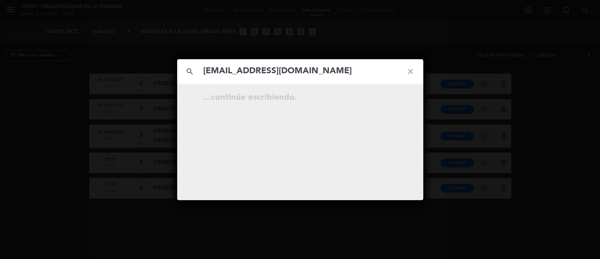
type input "[EMAIL_ADDRESS][DOMAIN_NAME]"
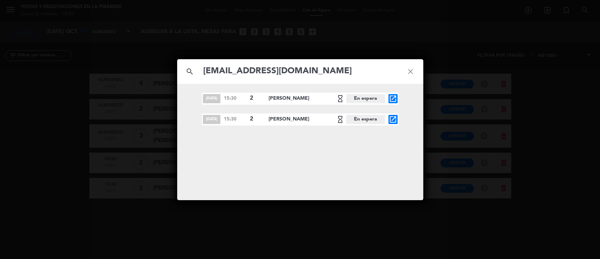
click at [408, 71] on icon "close" at bounding box center [410, 71] width 25 height 25
click at [409, 71] on icon "close" at bounding box center [410, 71] width 25 height 25
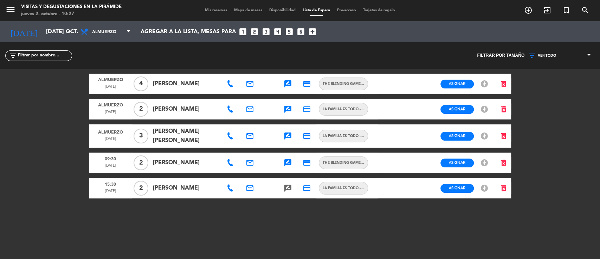
click at [232, 186] on icon at bounding box center [230, 187] width 7 height 7
click at [248, 170] on span "Copiar" at bounding box center [254, 172] width 15 height 7
click at [587, 10] on icon "search" at bounding box center [585, 10] width 8 height 8
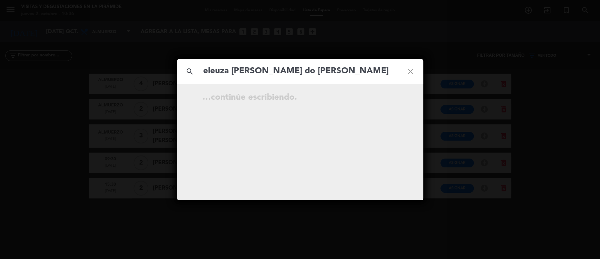
type input "eleuza [PERSON_NAME] do [PERSON_NAME]"
click at [360, 72] on input "eleuza [PERSON_NAME] do [PERSON_NAME]" at bounding box center [301, 71] width 196 height 14
click at [411, 69] on icon "close" at bounding box center [410, 71] width 25 height 25
click at [413, 68] on icon "close" at bounding box center [410, 71] width 25 height 25
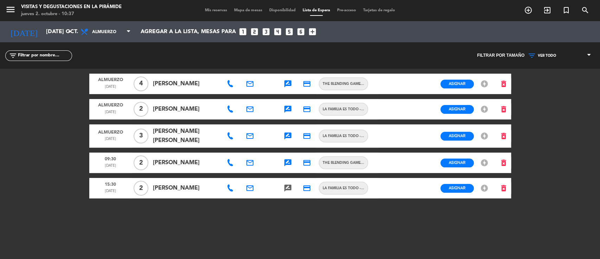
click at [412, 68] on icon "close" at bounding box center [410, 71] width 25 height 25
click at [211, 11] on span "Mis reservas" at bounding box center [216, 10] width 29 height 4
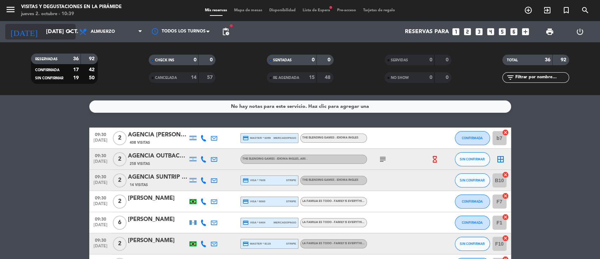
click at [43, 33] on input "[DATE] oct." at bounding box center [80, 32] width 74 height 14
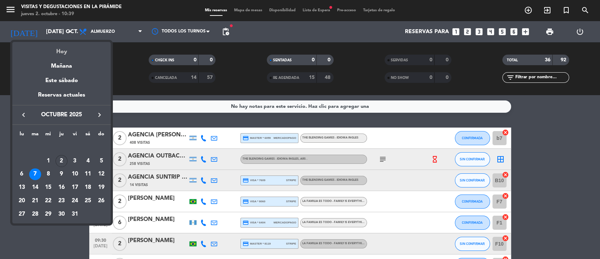
click at [59, 52] on div "Hoy" at bounding box center [61, 49] width 98 height 14
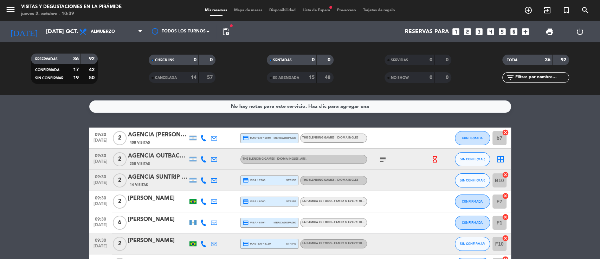
type input "[DEMOGRAPHIC_DATA] [DATE]"
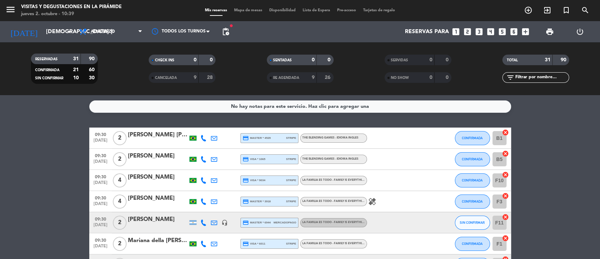
click at [586, 10] on icon "search" at bounding box center [585, 10] width 8 height 8
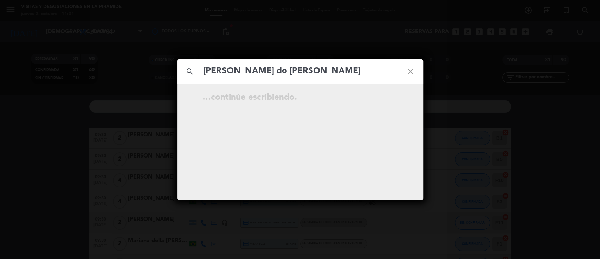
type input "[PERSON_NAME] do [PERSON_NAME]"
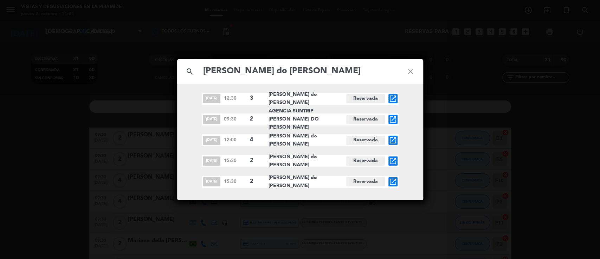
click at [396, 161] on icon "open_in_new" at bounding box center [393, 161] width 8 height 8
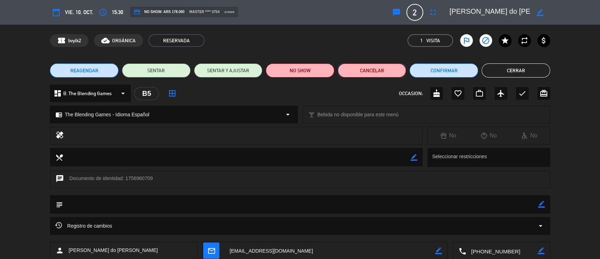
click at [358, 75] on button "Cancelar" at bounding box center [372, 70] width 69 height 14
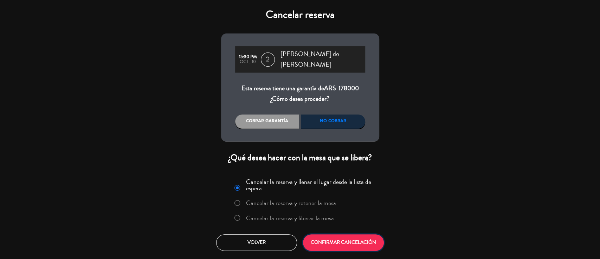
click at [338, 234] on button "CONFIRMAR CANCELACIÓN" at bounding box center [343, 242] width 81 height 17
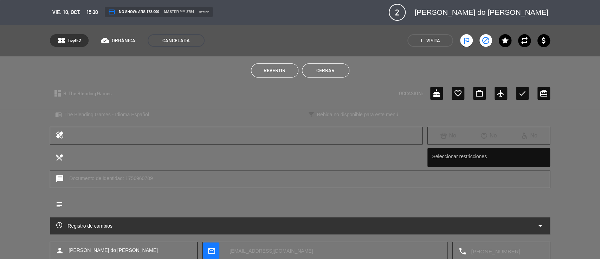
drag, startPoint x: 342, startPoint y: 69, endPoint x: 228, endPoint y: 79, distance: 114.3
click at [341, 70] on button "Cerrar" at bounding box center [325, 70] width 47 height 14
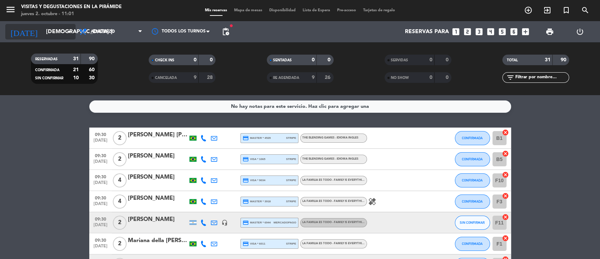
click at [43, 33] on input "[DEMOGRAPHIC_DATA] [DATE]" at bounding box center [80, 32] width 74 height 14
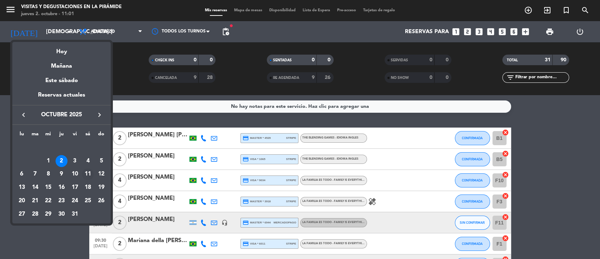
click at [89, 174] on div "11" at bounding box center [88, 174] width 12 height 12
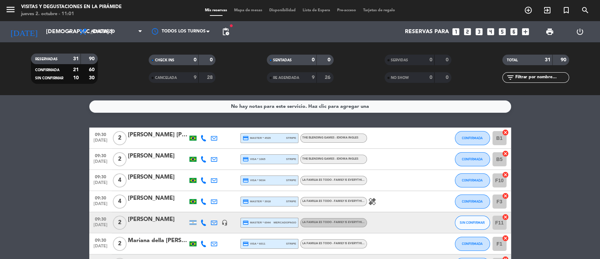
type input "sáb. [DATE]"
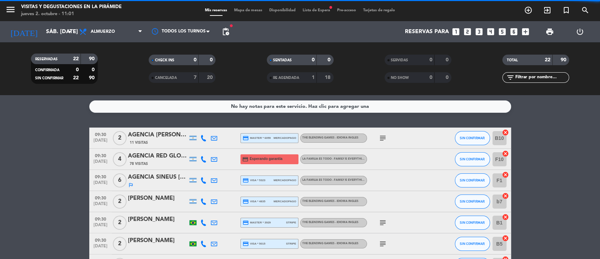
drag, startPoint x: 526, startPoint y: 77, endPoint x: 526, endPoint y: 69, distance: 8.1
click at [526, 77] on input "text" at bounding box center [542, 78] width 55 height 8
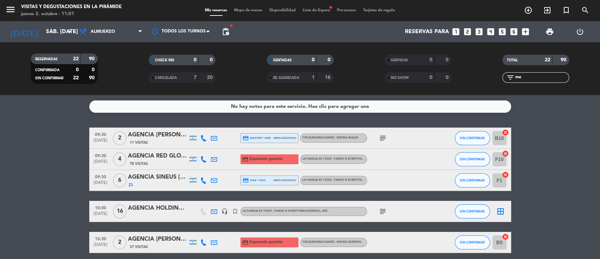
type input "m"
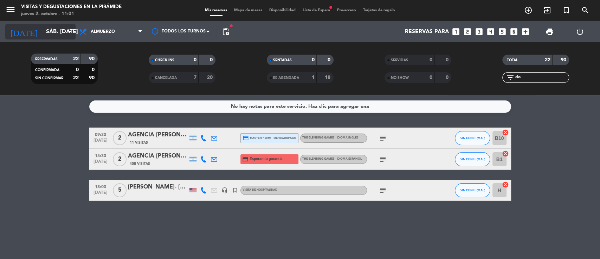
click at [49, 31] on input "sáb. [DATE]" at bounding box center [80, 32] width 74 height 14
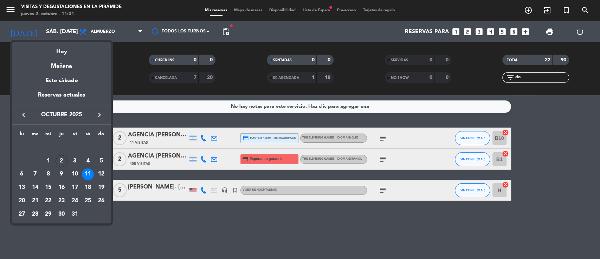
click at [132, 63] on div at bounding box center [300, 129] width 600 height 259
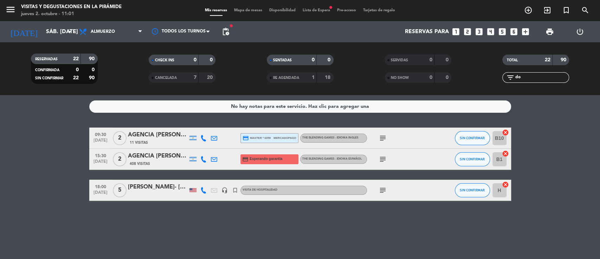
click at [535, 80] on input "do" at bounding box center [542, 78] width 55 height 8
type input "d"
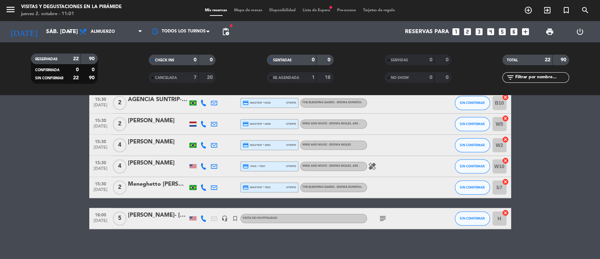
scroll to position [375, 0]
